Goal: Task Accomplishment & Management: Complete application form

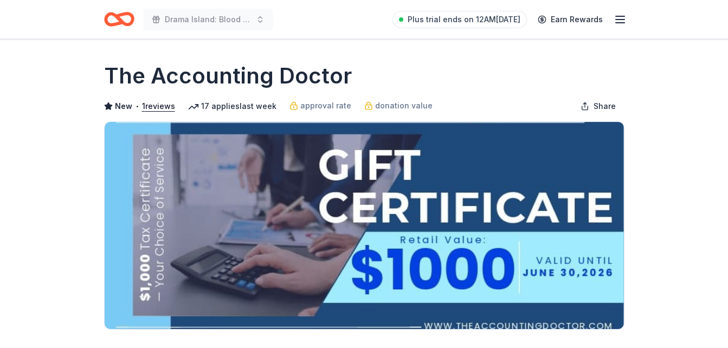
click at [621, 23] on line "button" at bounding box center [620, 23] width 9 height 0
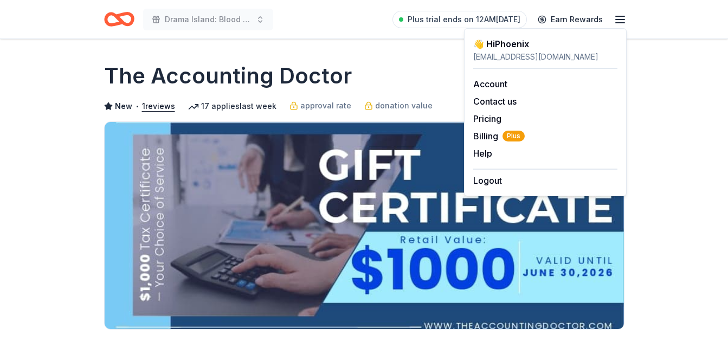
click at [315, 12] on div "Drama Island: Blood vs. Water Plus trial ends on 12AM, 8/22 Earn Rewards" at bounding box center [364, 19] width 520 height 25
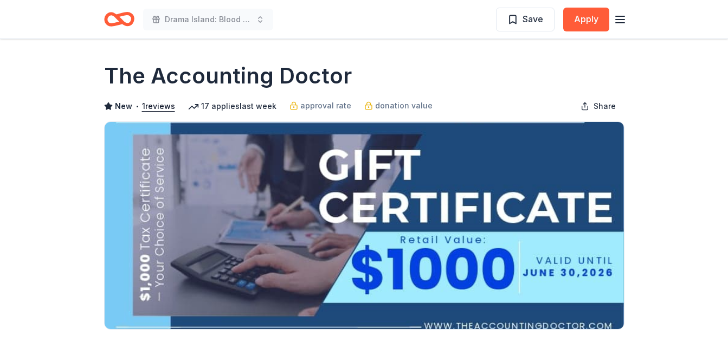
click at [125, 21] on icon "Home" at bounding box center [119, 19] width 30 height 25
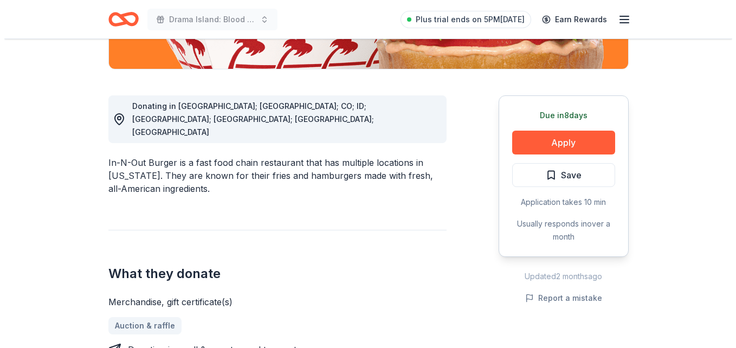
scroll to position [271, 0]
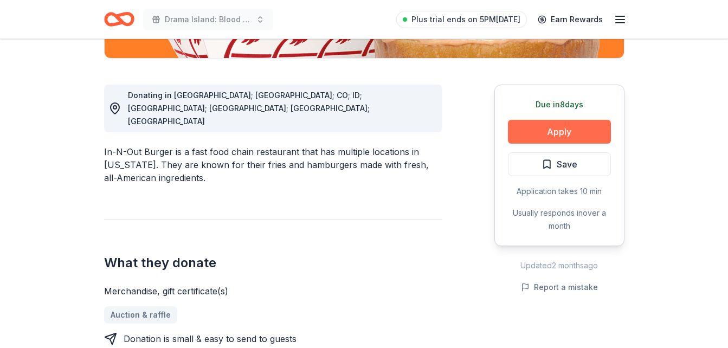
click at [558, 128] on button "Apply" at bounding box center [559, 132] width 103 height 24
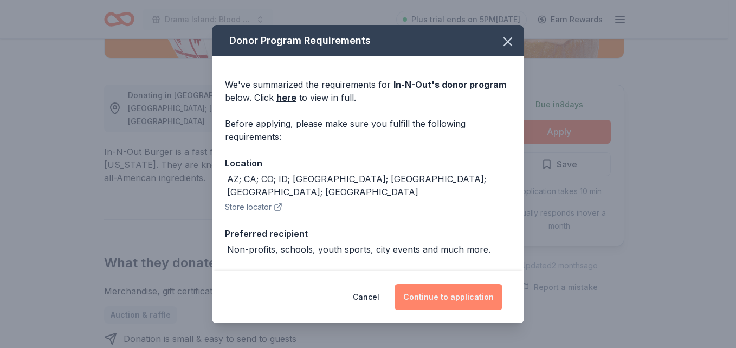
click at [438, 299] on button "Continue to application" at bounding box center [449, 297] width 108 height 26
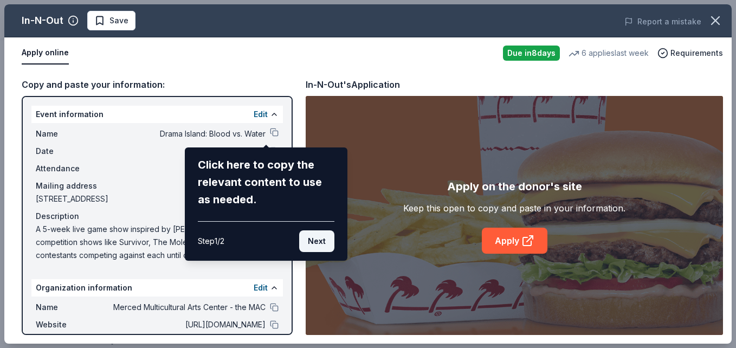
click at [319, 237] on button "Next" at bounding box center [316, 241] width 35 height 22
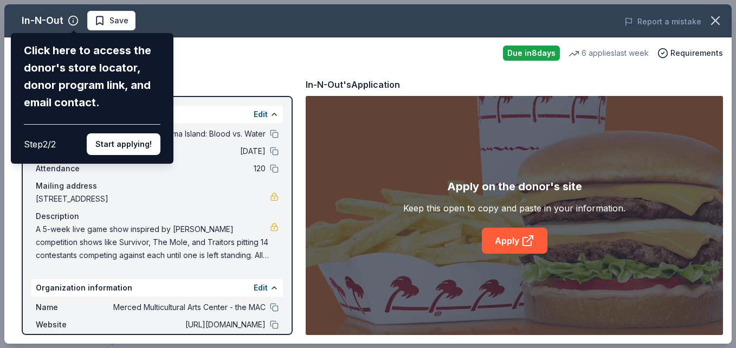
click at [512, 242] on div "In-N-Out Click here to access the donor's store locator, donor program link, an…" at bounding box center [367, 173] width 727 height 339
click at [114, 148] on button "Start applying!" at bounding box center [124, 144] width 74 height 22
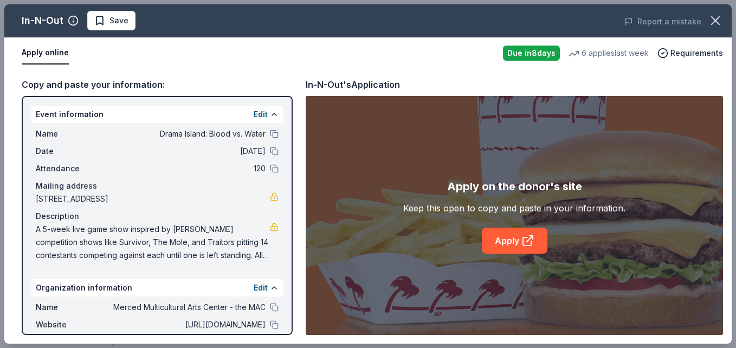
click at [502, 241] on div "In-N-Out Save Report a mistake Apply online Due in 8 days 6 applies last week R…" at bounding box center [367, 173] width 727 height 339
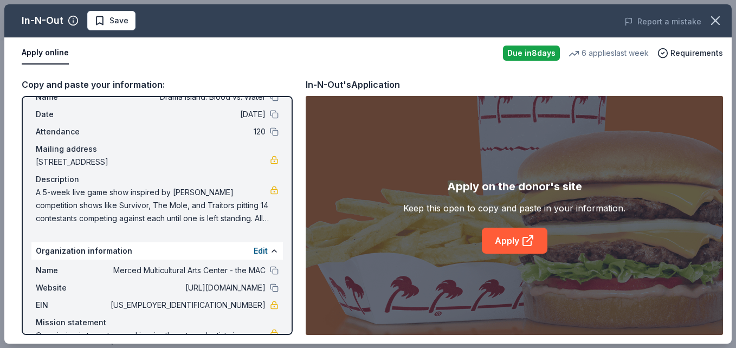
scroll to position [84, 0]
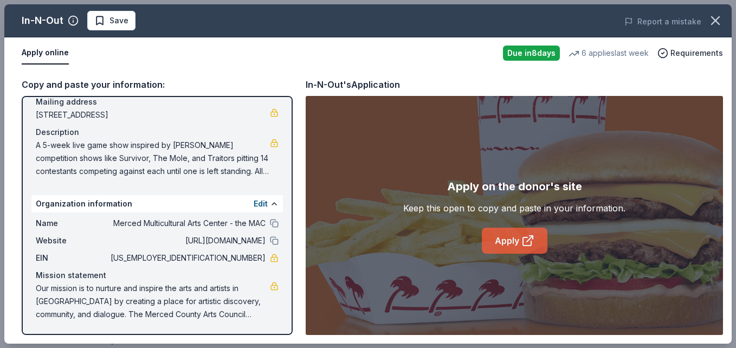
click at [520, 241] on link "Apply" at bounding box center [515, 241] width 66 height 26
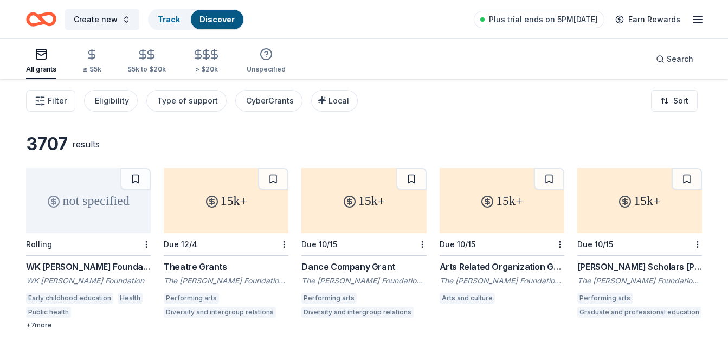
click at [701, 24] on icon "button" at bounding box center [697, 19] width 13 height 13
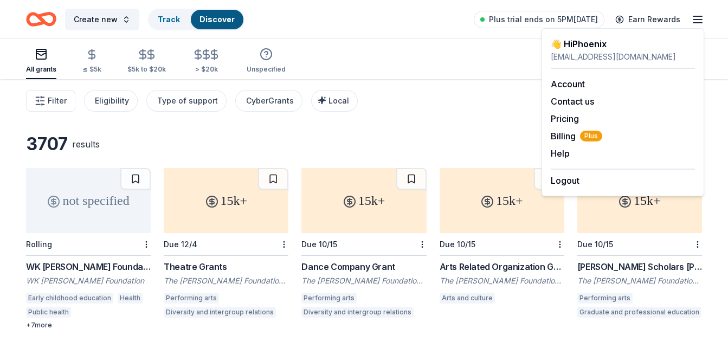
click at [357, 23] on div "Create new Track Discover Plus trial ends on 5PM, 8/21 Earn Rewards" at bounding box center [364, 19] width 676 height 25
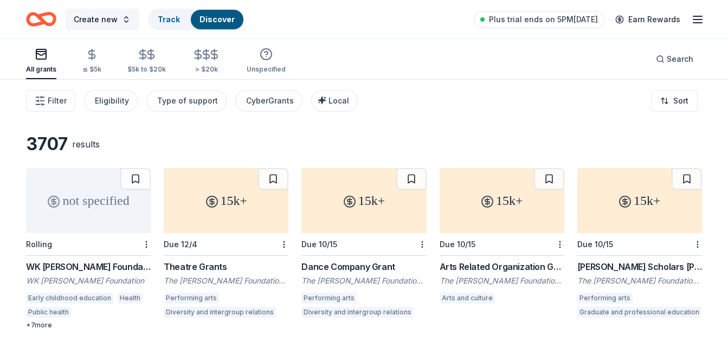
click at [126, 20] on button "Create new" at bounding box center [102, 20] width 74 height 22
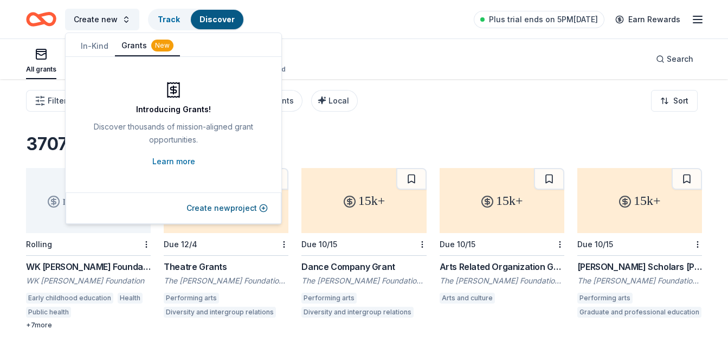
click at [353, 9] on div "Create new Track Discover Plus trial ends on 5PM, 8/21 Earn Rewards" at bounding box center [364, 19] width 676 height 25
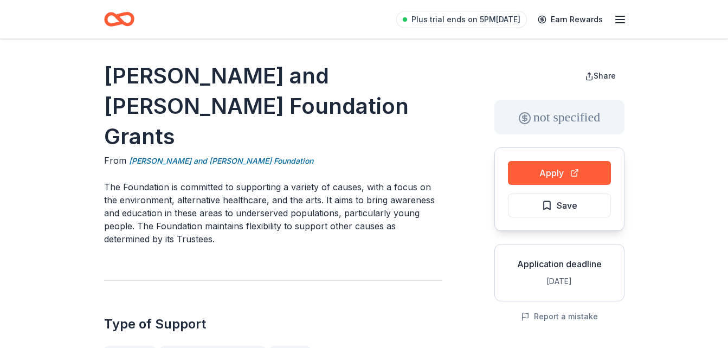
click at [626, 16] on icon "button" at bounding box center [620, 19] width 13 height 13
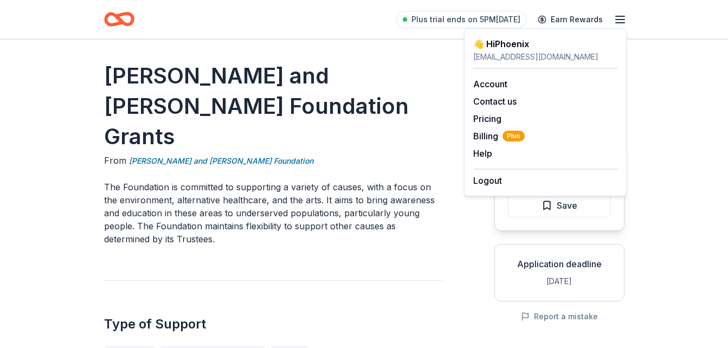
click at [334, 28] on div "Plus trial ends on 5PM[DATE] Earn Rewards" at bounding box center [364, 19] width 520 height 25
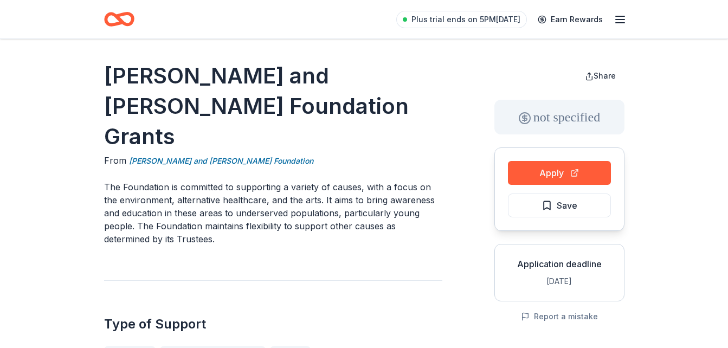
click at [116, 22] on icon "Home" at bounding box center [119, 19] width 30 height 25
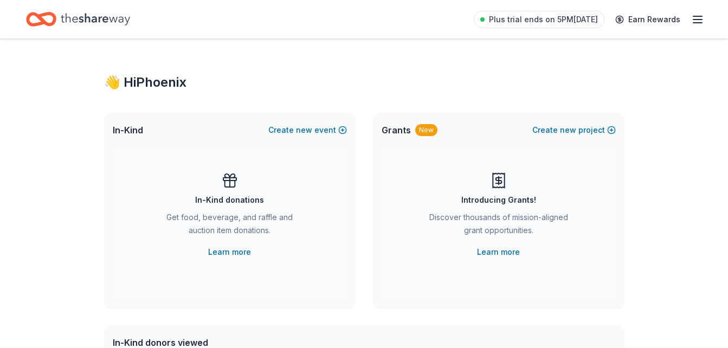
click at [64, 18] on icon "Home" at bounding box center [95, 19] width 69 height 22
